Goal: Task Accomplishment & Management: Manage account settings

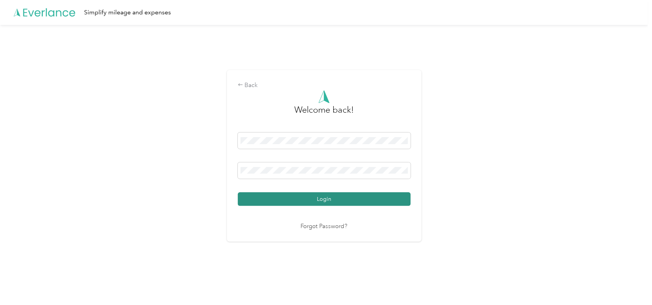
click at [327, 201] on button "Login" at bounding box center [324, 200] width 173 height 14
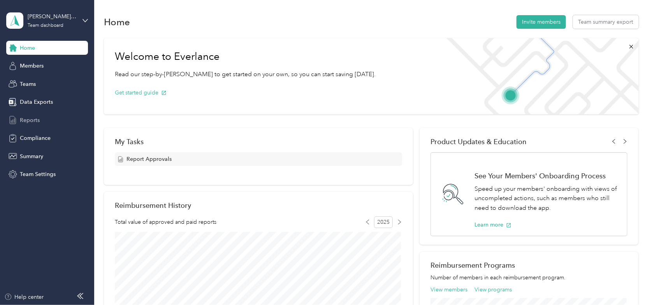
click at [30, 121] on span "Reports" at bounding box center [30, 120] width 20 height 8
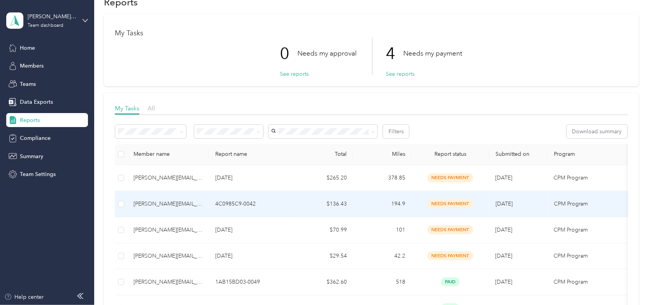
scroll to position [39, 0]
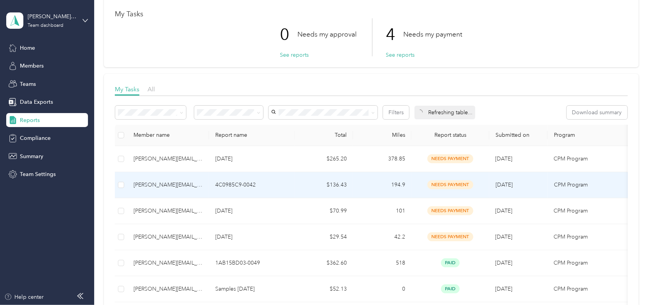
click at [446, 181] on span "needs payment" at bounding box center [450, 184] width 46 height 9
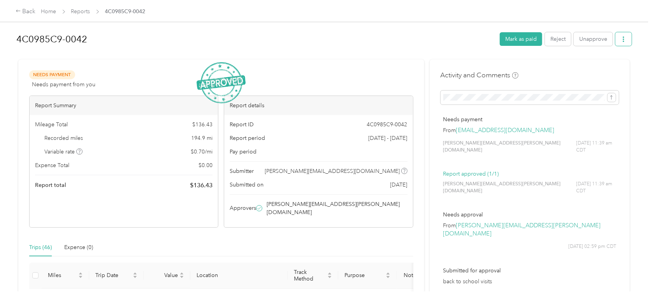
click at [620, 38] on icon "button" at bounding box center [622, 39] width 5 height 5
click at [598, 67] on span "Download" at bounding box center [600, 67] width 26 height 8
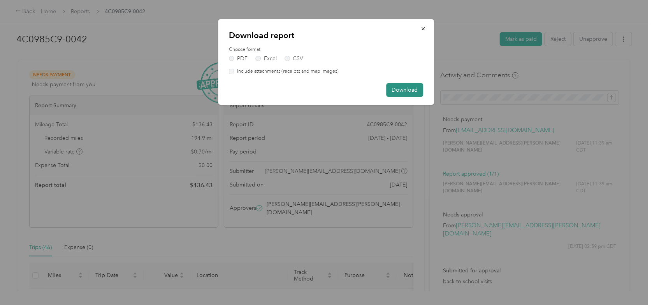
click at [419, 89] on button "Download" at bounding box center [404, 90] width 37 height 14
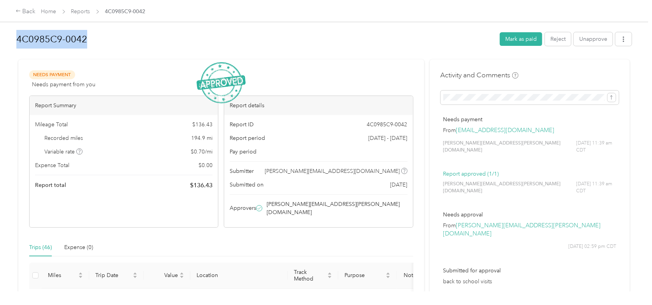
drag, startPoint x: 18, startPoint y: 39, endPoint x: 89, endPoint y: 45, distance: 71.5
click at [89, 45] on h1 "4C0985C9-0042" at bounding box center [255, 39] width 478 height 19
copy h1 "4C0985C9-0042"
click at [383, 44] on h1 "4C0985C9-0042" at bounding box center [255, 39] width 478 height 19
click at [514, 39] on button "Mark as paid" at bounding box center [520, 39] width 42 height 14
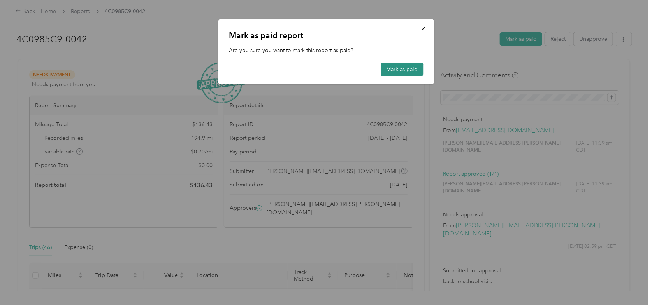
click at [390, 71] on button "Mark as paid" at bounding box center [401, 70] width 42 height 14
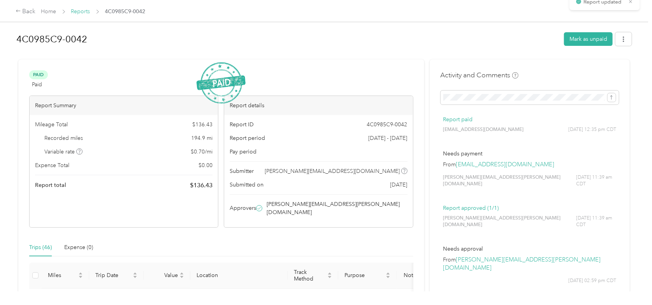
click at [77, 11] on link "Reports" at bounding box center [80, 11] width 19 height 7
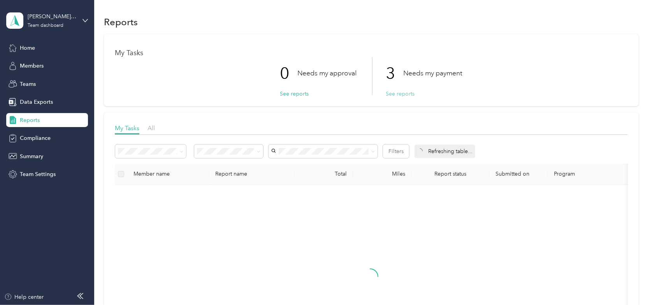
click at [399, 95] on button "See reports" at bounding box center [400, 94] width 29 height 8
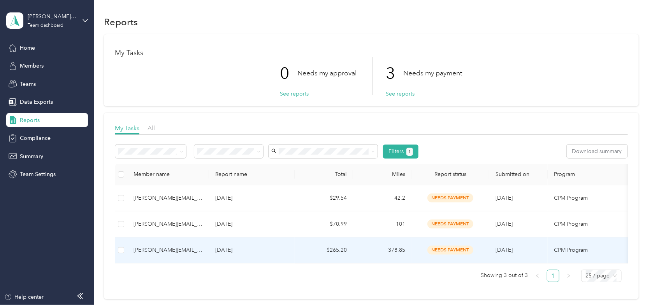
click at [148, 251] on div "[PERSON_NAME][EMAIL_ADDRESS][PERSON_NAME][DOMAIN_NAME]" at bounding box center [167, 250] width 69 height 9
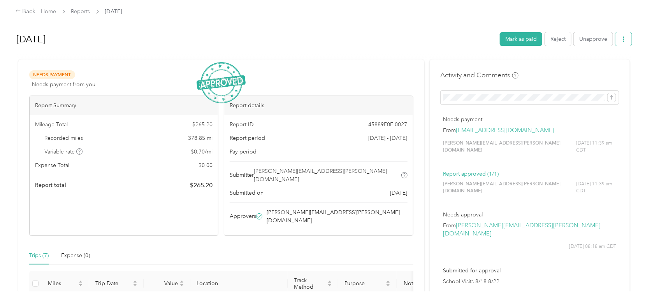
click at [621, 39] on icon "button" at bounding box center [622, 39] width 5 height 5
click at [591, 65] on span "Download" at bounding box center [600, 67] width 26 height 8
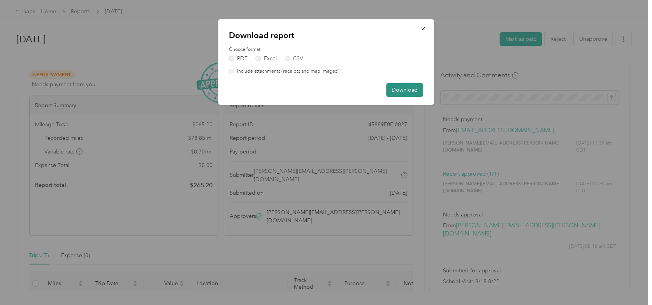
click at [413, 90] on button "Download" at bounding box center [404, 90] width 37 height 14
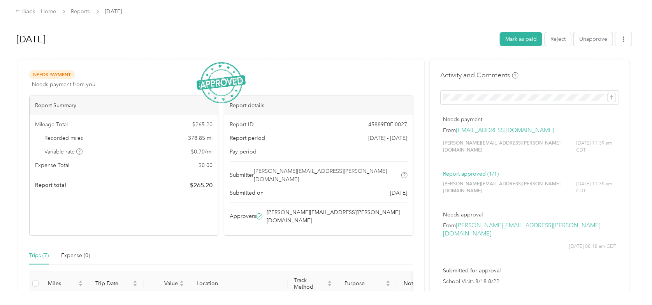
click at [561, 72] on div "Activity and Comments Needs payment From [EMAIL_ADDRESS][DOMAIN_NAME] [PERSON_N…" at bounding box center [529, 192] width 178 height 245
click at [519, 37] on button "Mark as paid" at bounding box center [520, 39] width 42 height 14
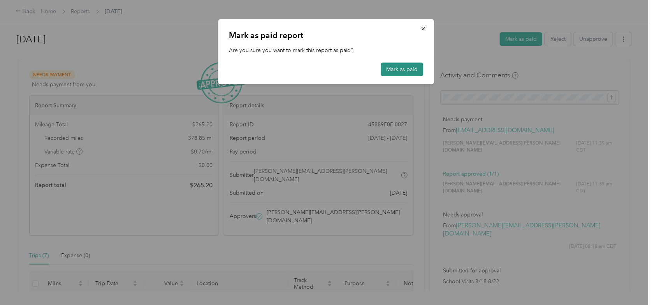
click at [397, 72] on button "Mark as paid" at bounding box center [401, 70] width 42 height 14
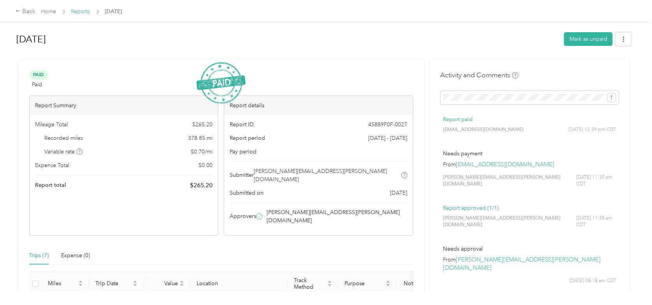
click at [81, 12] on link "Reports" at bounding box center [80, 11] width 19 height 7
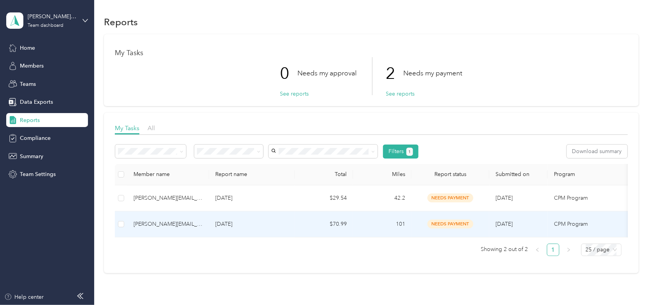
click at [149, 221] on div "[PERSON_NAME][EMAIL_ADDRESS][PERSON_NAME][DOMAIN_NAME]" at bounding box center [167, 224] width 69 height 9
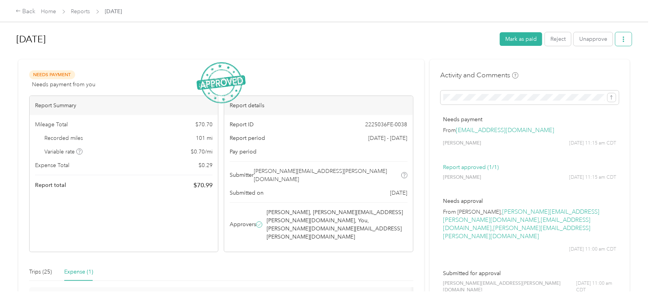
click at [624, 38] on button "button" at bounding box center [623, 39] width 16 height 14
click at [594, 70] on span "Download" at bounding box center [600, 67] width 26 height 8
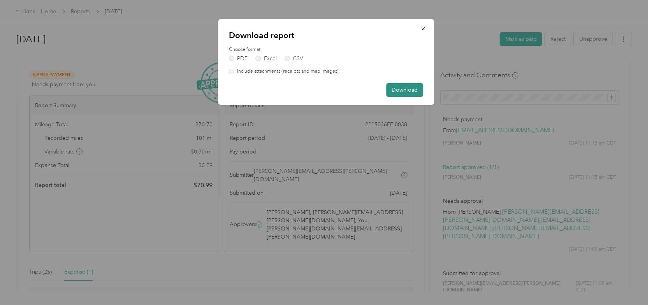
click at [405, 90] on button "Download" at bounding box center [404, 90] width 37 height 14
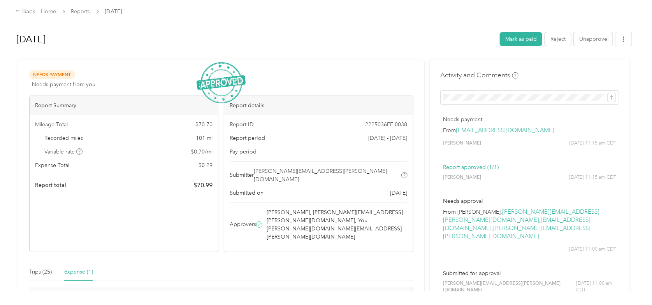
click at [338, 49] on div "[DATE] Mark as paid Reject Unapprove" at bounding box center [323, 40] width 615 height 23
click at [526, 38] on button "Mark as paid" at bounding box center [520, 39] width 42 height 14
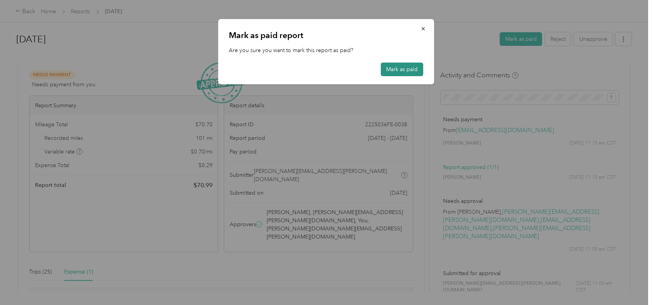
click at [399, 67] on button "Mark as paid" at bounding box center [401, 70] width 42 height 14
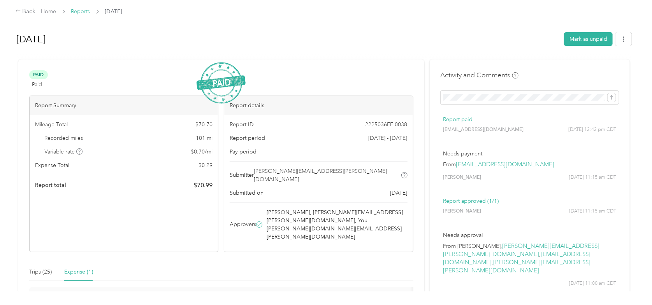
click at [81, 11] on link "Reports" at bounding box center [80, 11] width 19 height 7
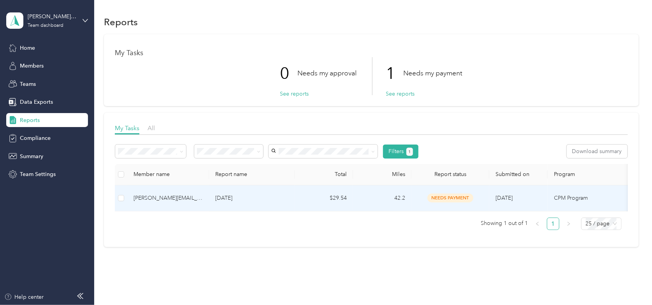
click at [145, 201] on div "[PERSON_NAME][EMAIL_ADDRESS][PERSON_NAME][DOMAIN_NAME]" at bounding box center [167, 198] width 69 height 9
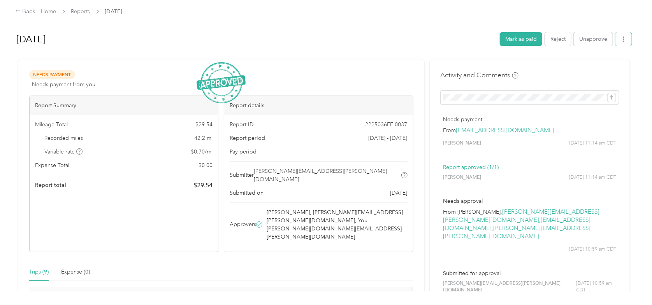
click at [620, 37] on icon "button" at bounding box center [622, 39] width 5 height 5
click at [600, 65] on span "Download" at bounding box center [600, 67] width 26 height 8
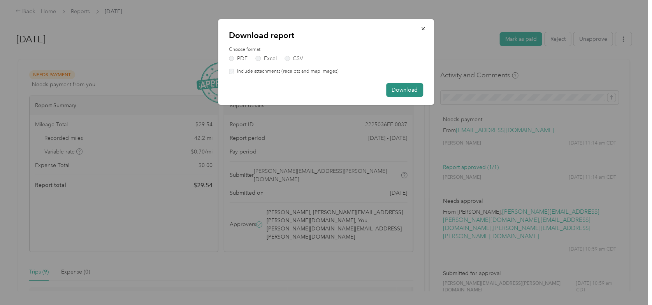
click at [413, 88] on button "Download" at bounding box center [404, 90] width 37 height 14
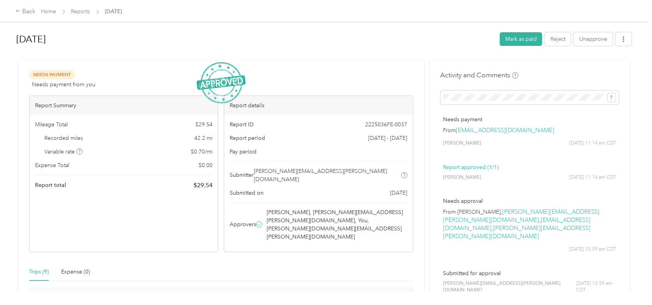
click at [399, 31] on h1 "[DATE]" at bounding box center [255, 39] width 478 height 19
click at [524, 39] on button "Mark as paid" at bounding box center [520, 39] width 42 height 14
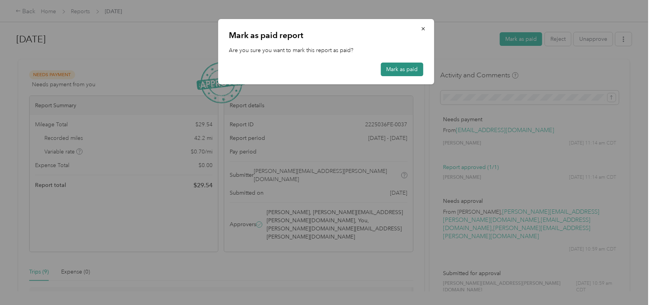
click at [397, 70] on button "Mark as paid" at bounding box center [401, 70] width 42 height 14
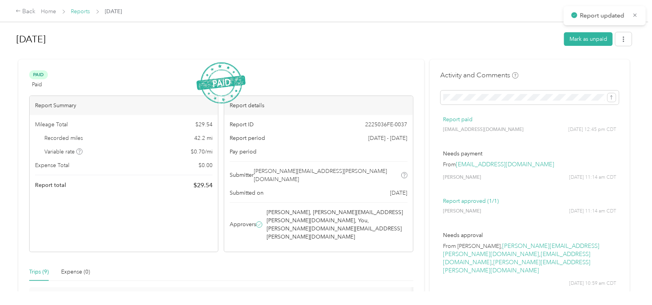
click at [80, 12] on link "Reports" at bounding box center [80, 11] width 19 height 7
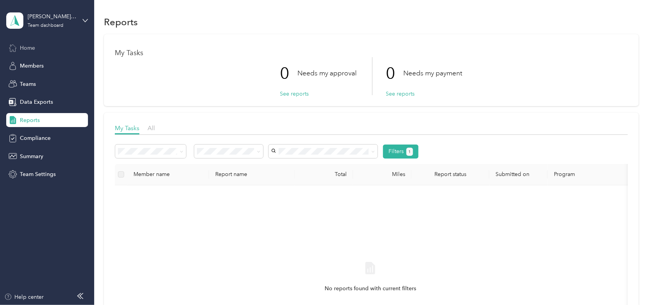
click at [35, 53] on div "Home" at bounding box center [47, 48] width 82 height 14
